Goal: Transaction & Acquisition: Book appointment/travel/reservation

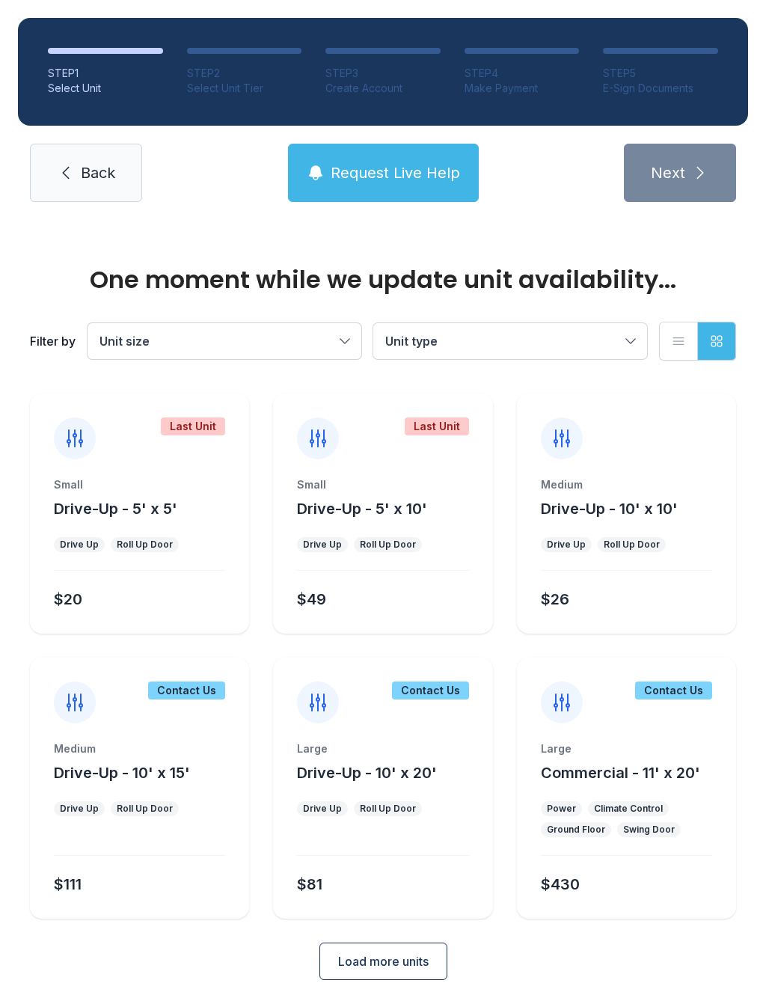
click at [401, 522] on div "Small Drive-Up - 5' x 10' Drive Up Roll Up Door $49" at bounding box center [382, 555] width 219 height 156
click at [403, 505] on span "Drive-Up - 5' x 10'" at bounding box center [362, 509] width 130 height 18
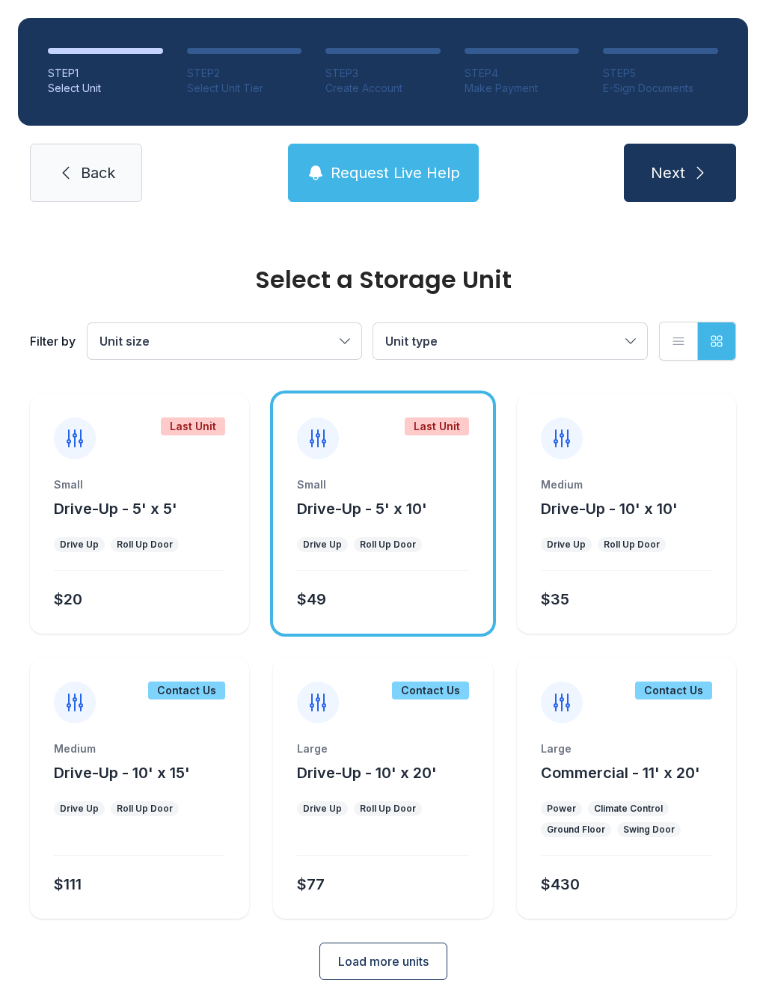
click at [697, 180] on icon "submit" at bounding box center [700, 173] width 18 height 18
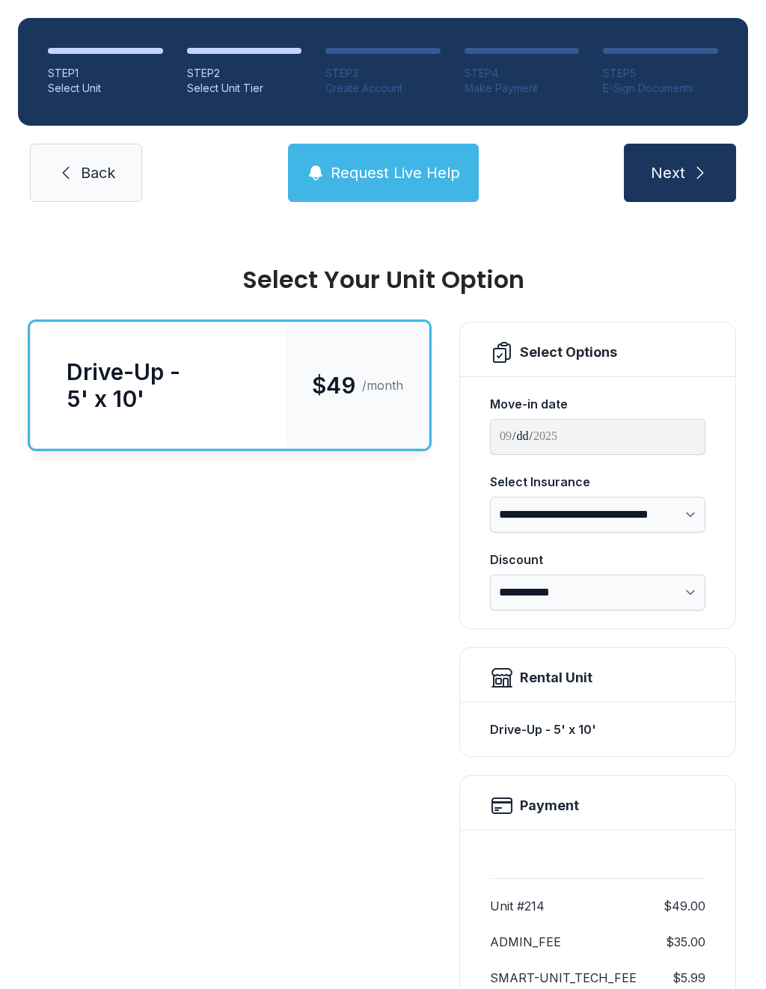
click at [688, 174] on button "Next" at bounding box center [680, 173] width 112 height 58
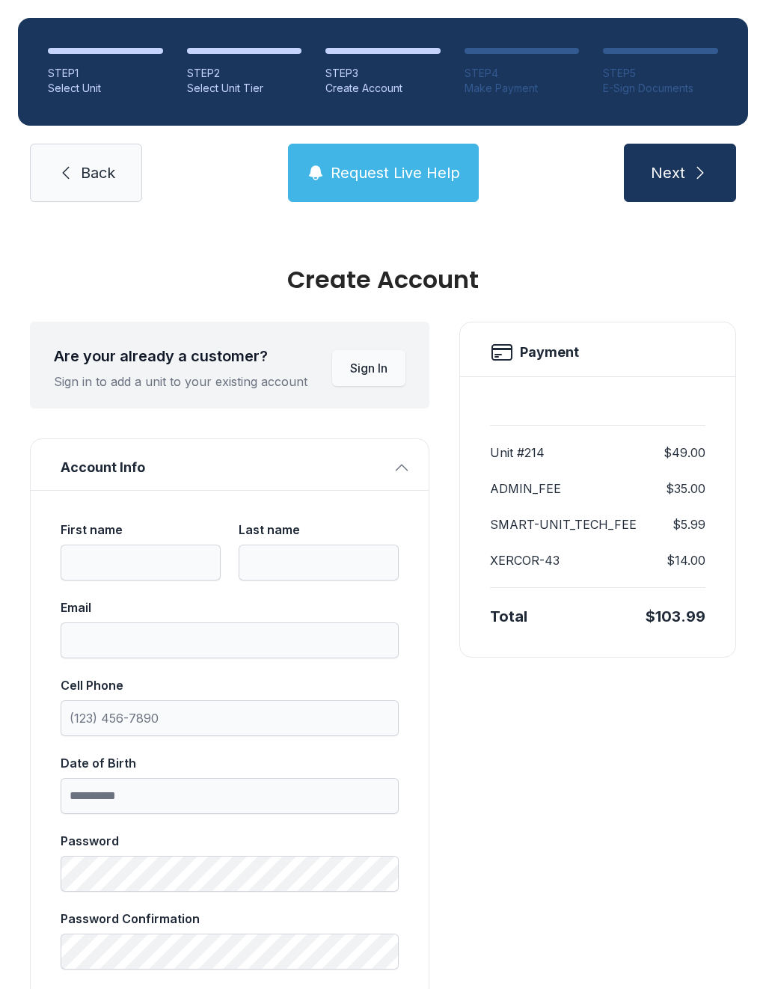
click at [689, 181] on button "Next" at bounding box center [680, 173] width 112 height 58
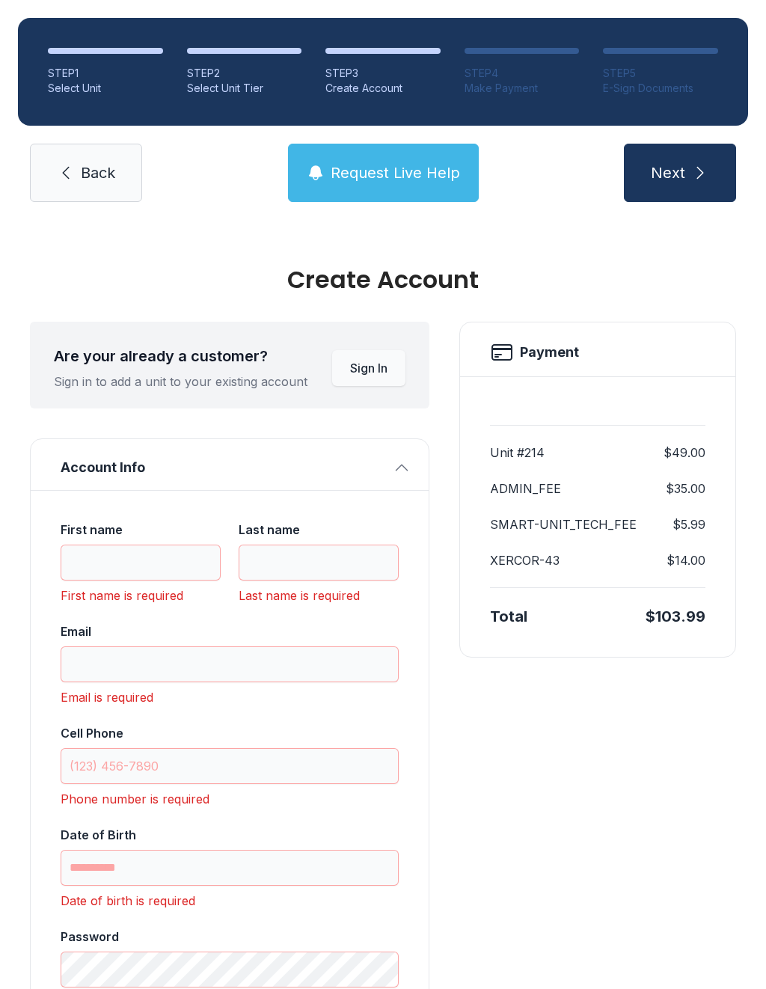
click at [111, 180] on span "Back" at bounding box center [98, 172] width 34 height 21
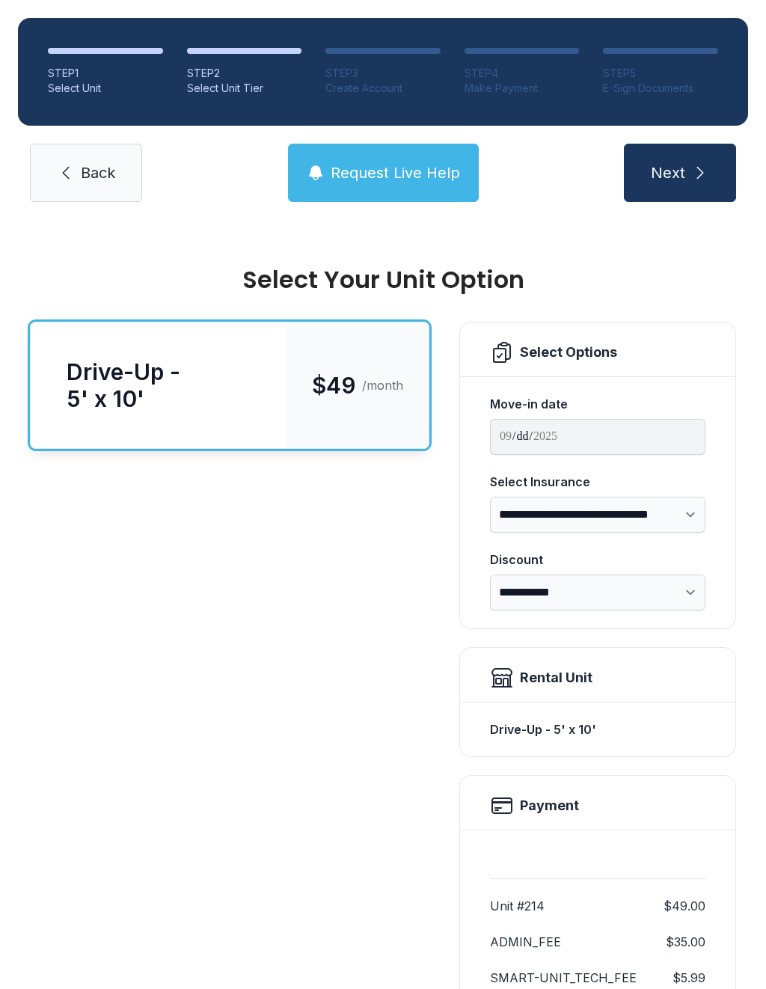
click at [105, 183] on link "Back" at bounding box center [86, 173] width 112 height 58
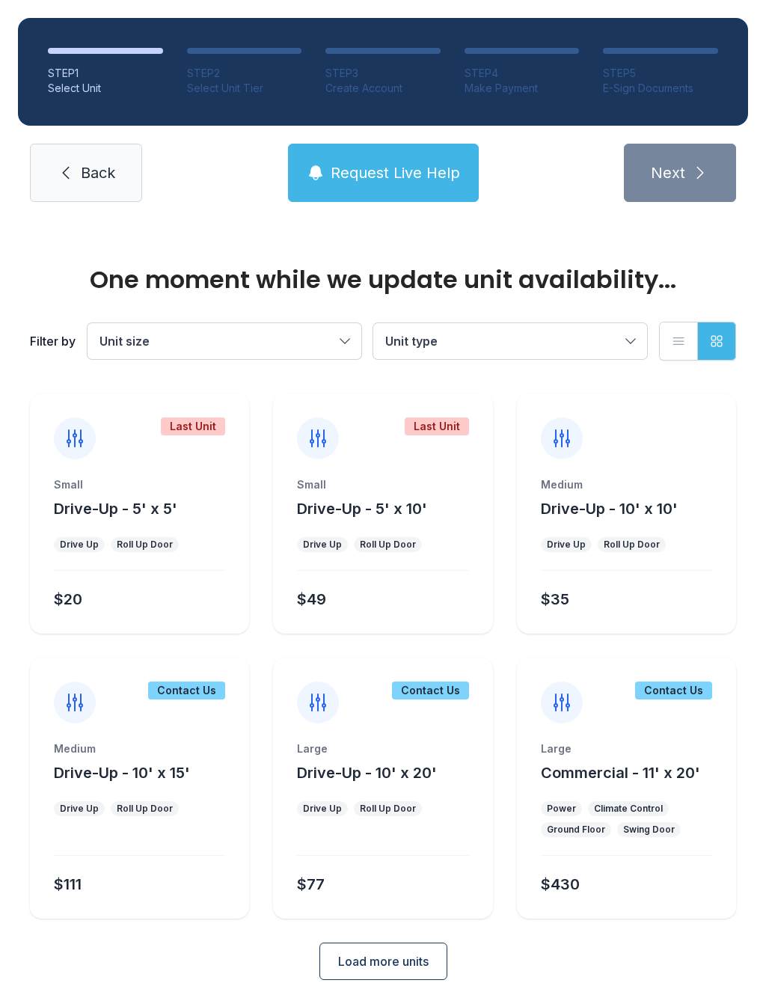
click at [101, 174] on span "Back" at bounding box center [98, 172] width 34 height 21
